Goal: Navigation & Orientation: Find specific page/section

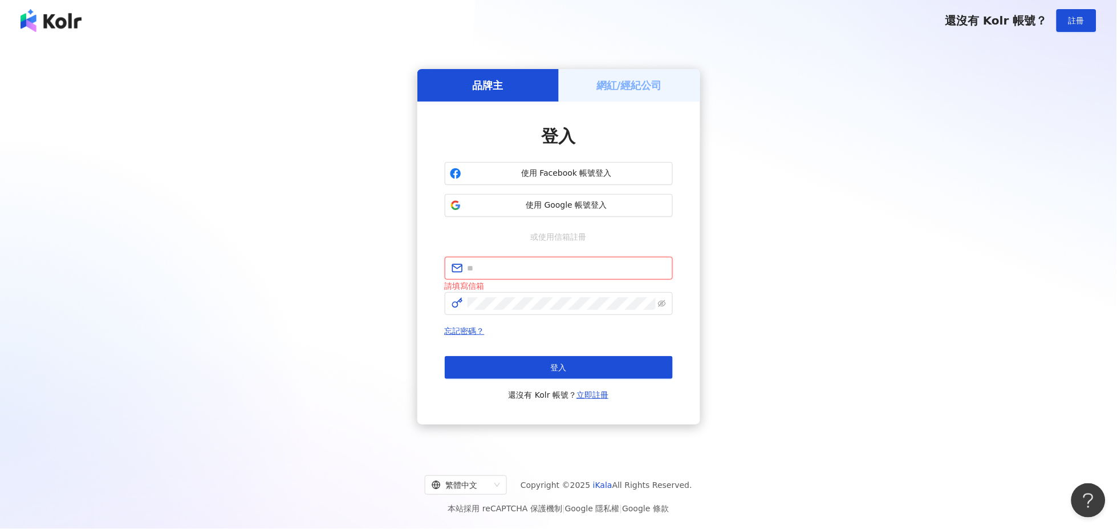
click at [535, 263] on input "text" at bounding box center [567, 268] width 198 height 13
type input "**********"
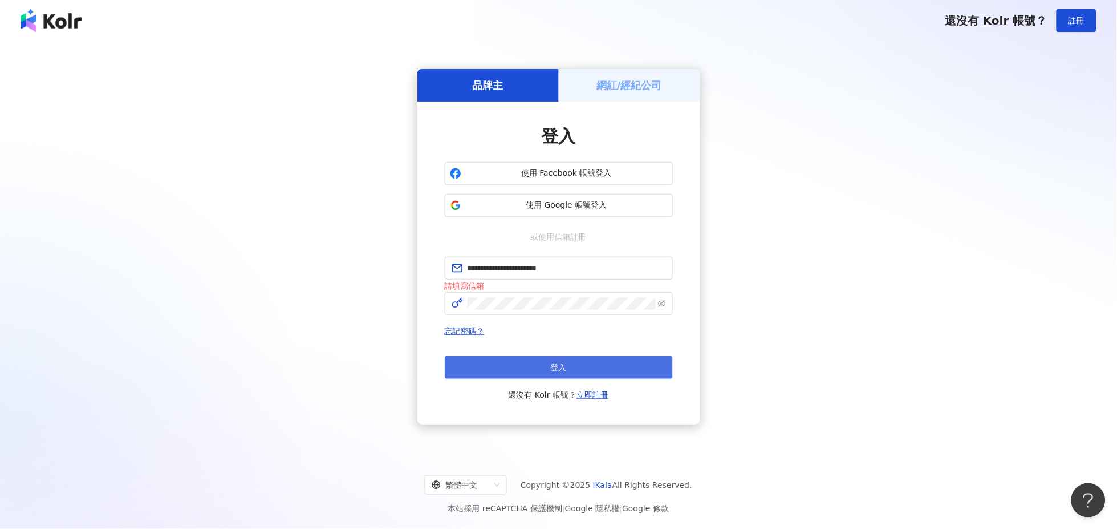
click at [563, 357] on button "登入" at bounding box center [559, 367] width 228 height 23
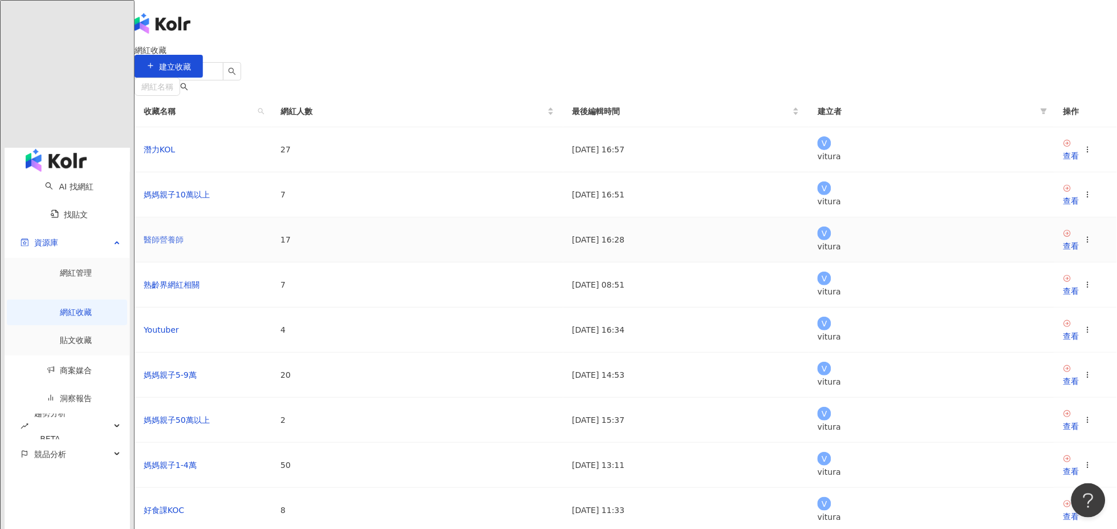
click at [184, 244] on link "醫師營養師" at bounding box center [164, 239] width 40 height 9
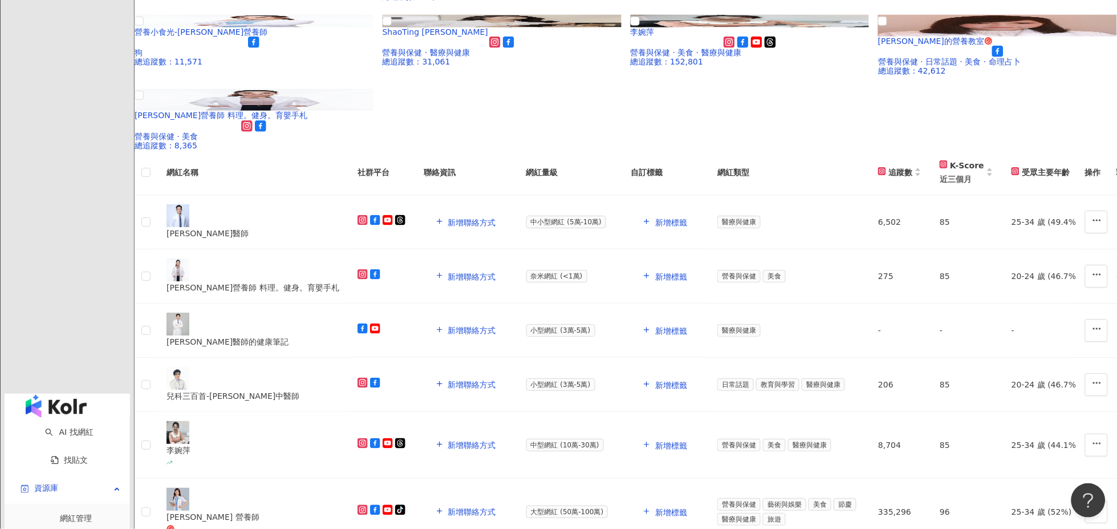
scroll to position [380, 0]
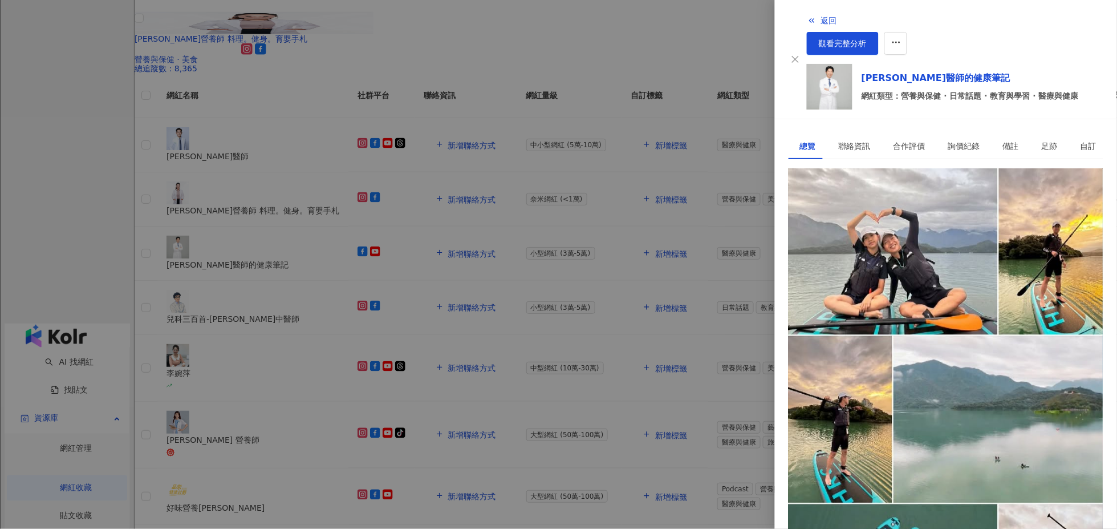
click at [889, 214] on div "[URL][DOMAIN_NAME]" at bounding box center [844, 220] width 89 height 13
click at [843, 187] on div "1.4萬" at bounding box center [833, 193] width 21 height 13
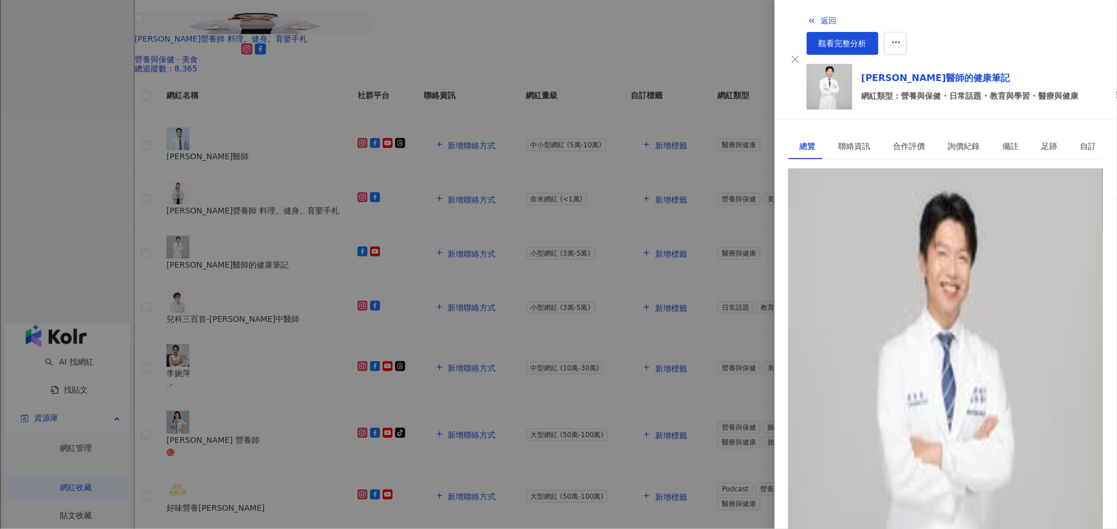
click at [860, 226] on div "[URL][DOMAIN_NAME]" at bounding box center [844, 232] width 89 height 13
